Goal: Navigation & Orientation: Find specific page/section

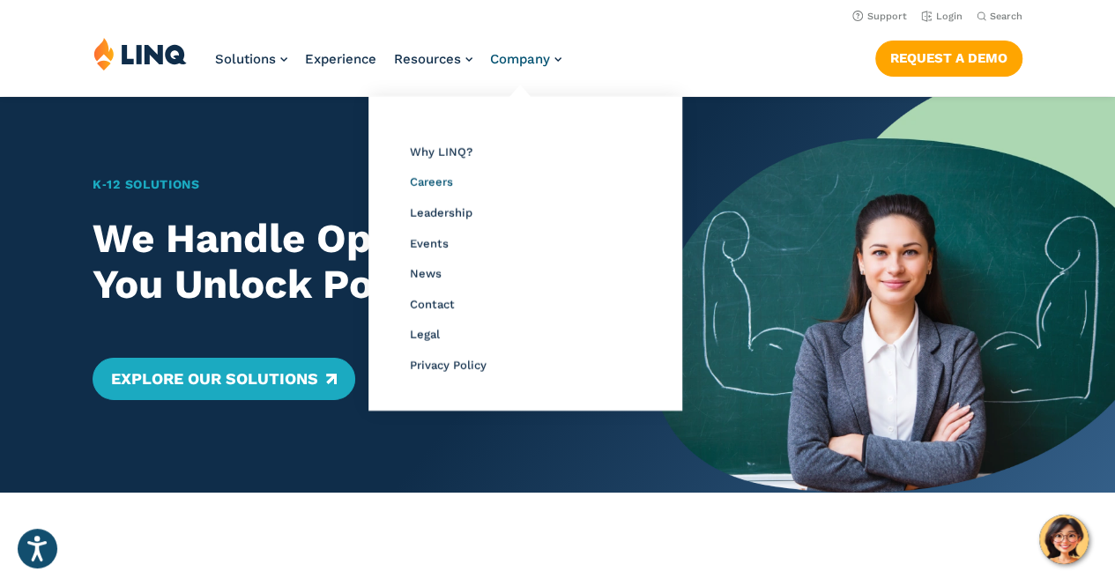
click at [441, 181] on span "Careers" at bounding box center [431, 181] width 43 height 13
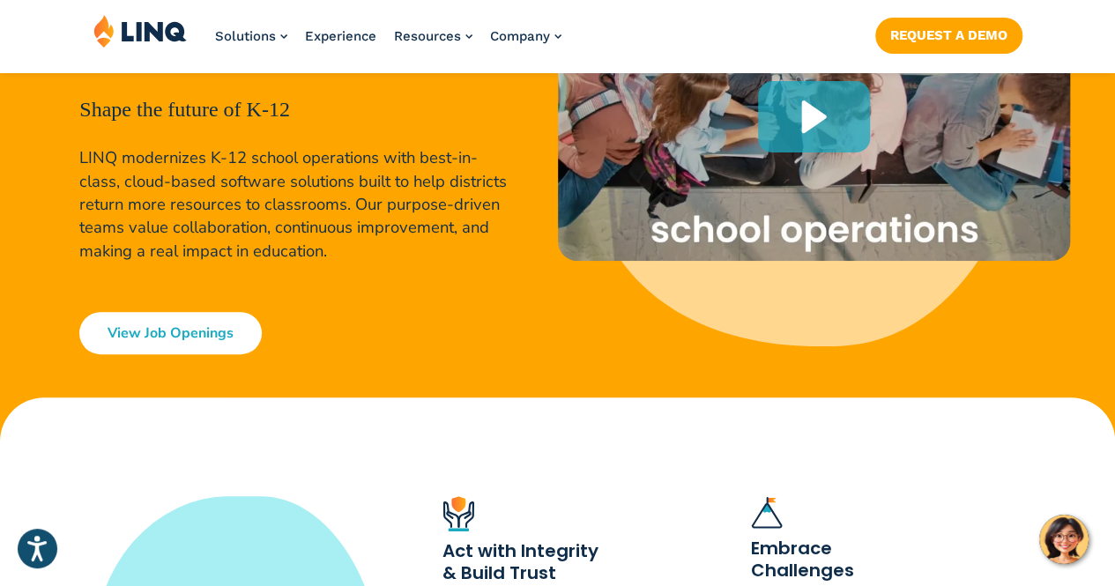
scroll to position [264, 0]
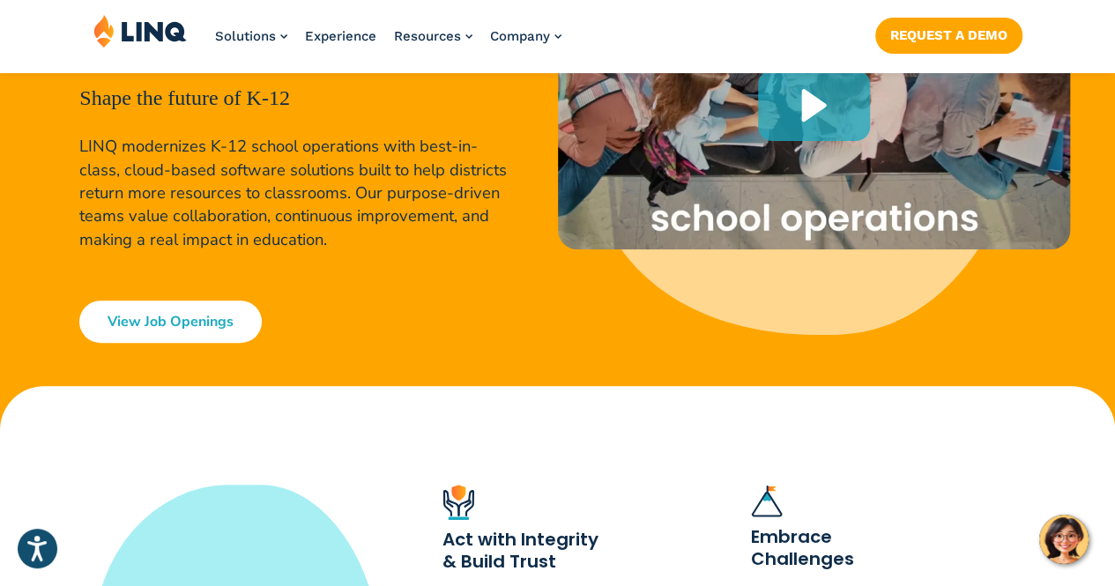
click at [216, 313] on link "View Job Openings" at bounding box center [170, 322] width 182 height 42
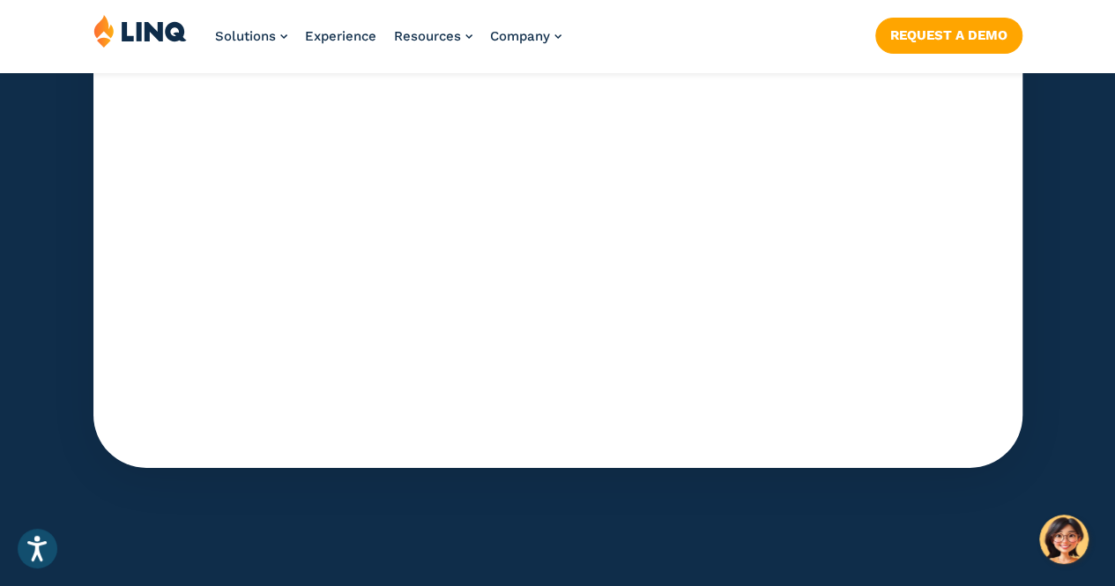
scroll to position [5562, 0]
